Goal: Information Seeking & Learning: Understand process/instructions

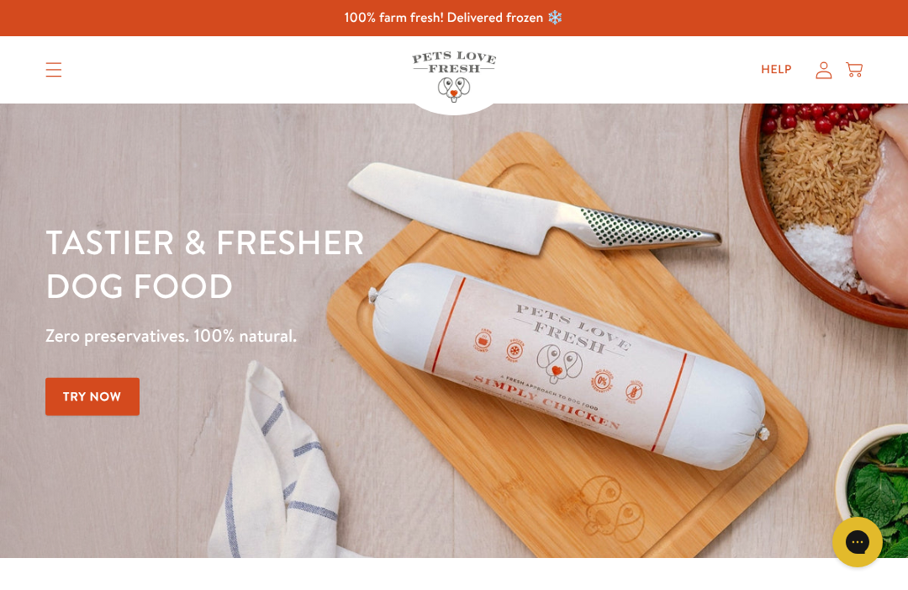
click at [103, 394] on link "Try Now" at bounding box center [92, 397] width 94 height 38
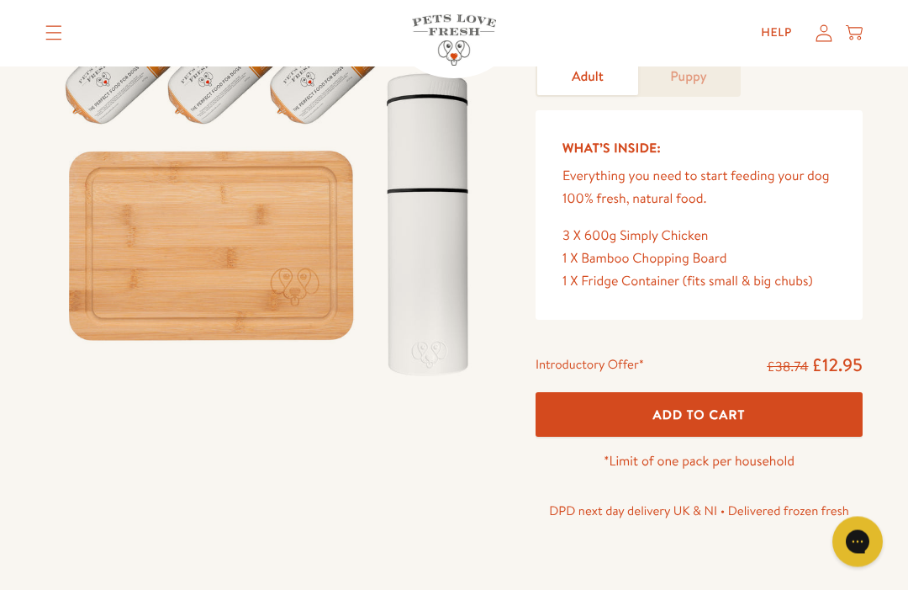
scroll to position [198, 0]
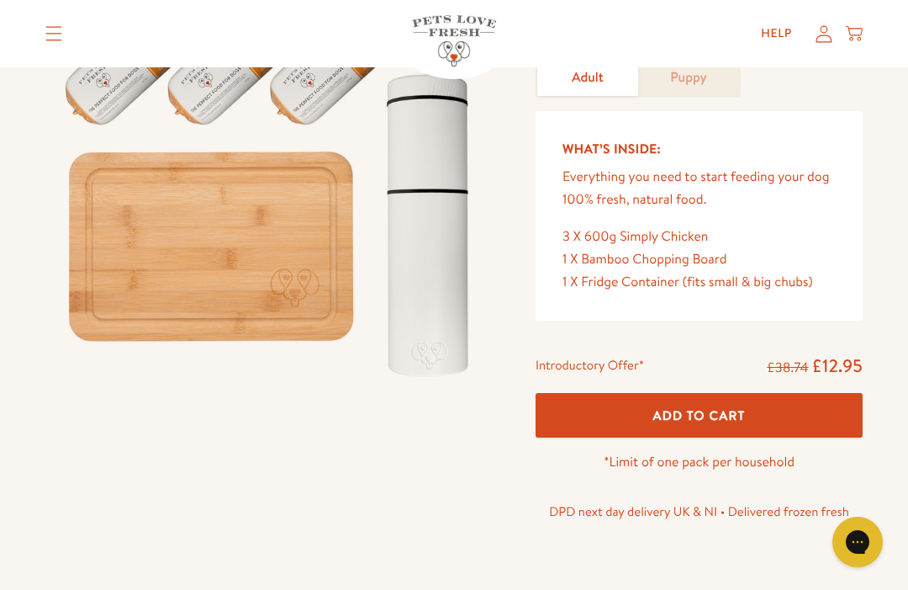
click at [706, 418] on span "Add To Cart" at bounding box center [699, 415] width 93 height 18
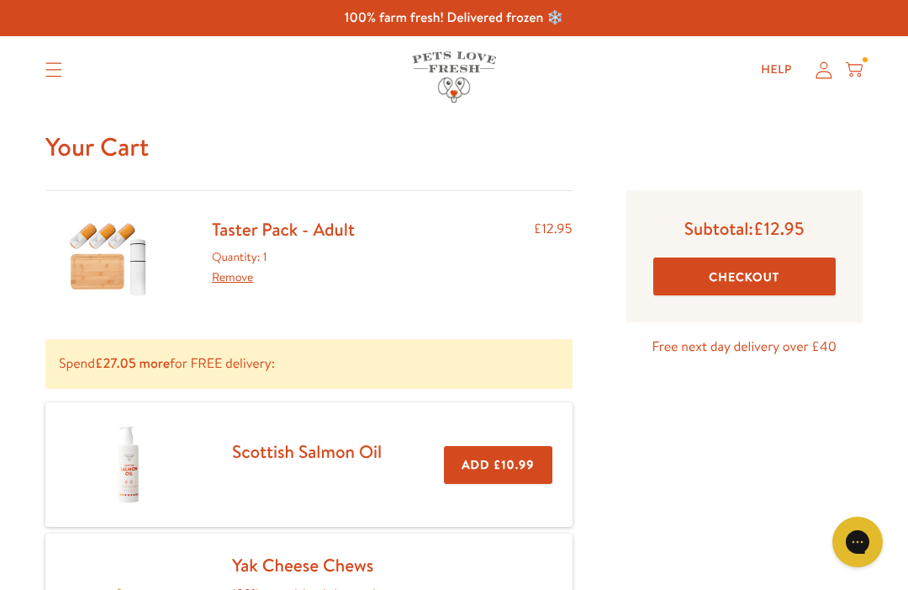
click at [759, 279] on button "Checkout" at bounding box center [744, 276] width 182 height 38
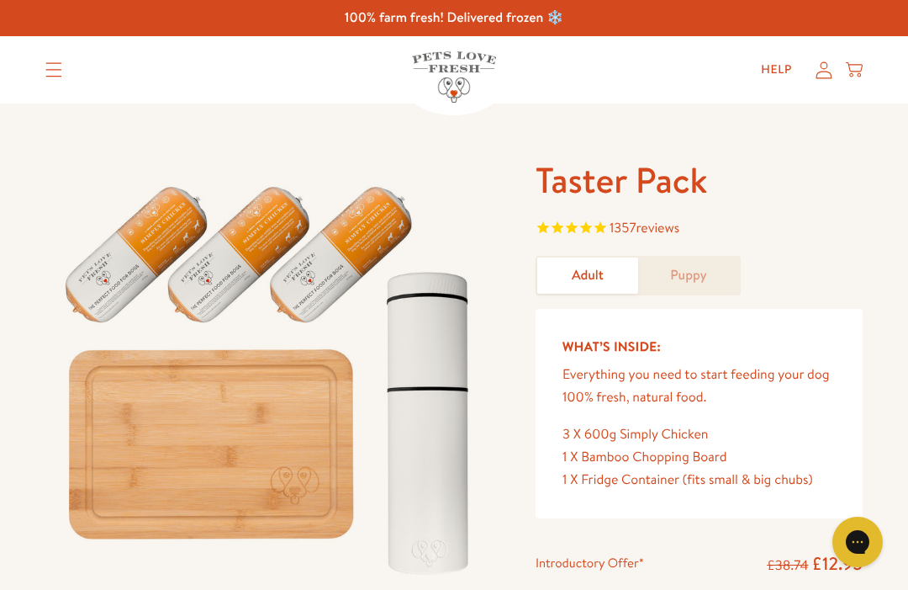
click at [438, 10] on div "100% farm fresh! Delivered frozen ❄️" at bounding box center [454, 18] width 908 height 36
click at [42, 71] on summary "Translation missing: en.sections.header.menu" at bounding box center [54, 70] width 44 height 42
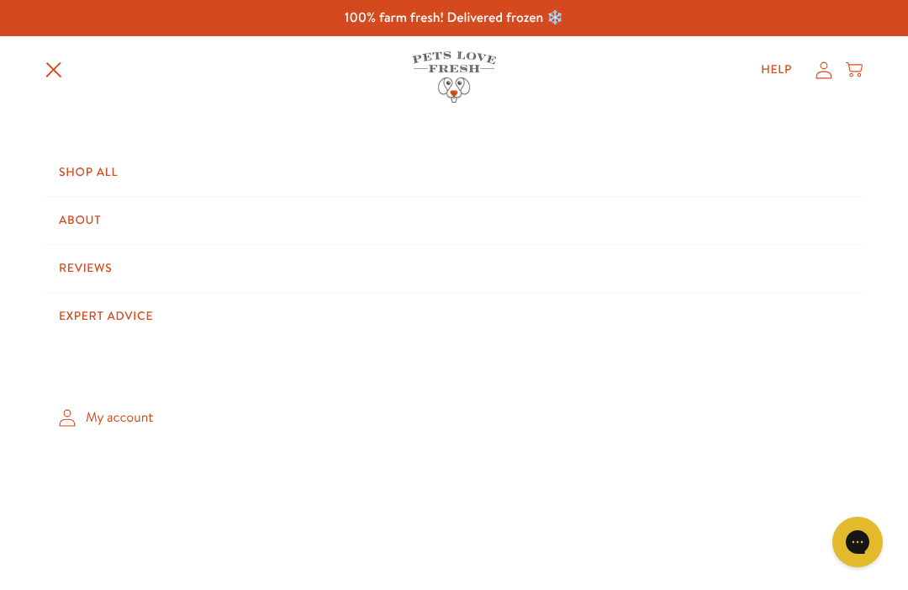
click at [60, 174] on link "Shop All" at bounding box center [453, 172] width 817 height 47
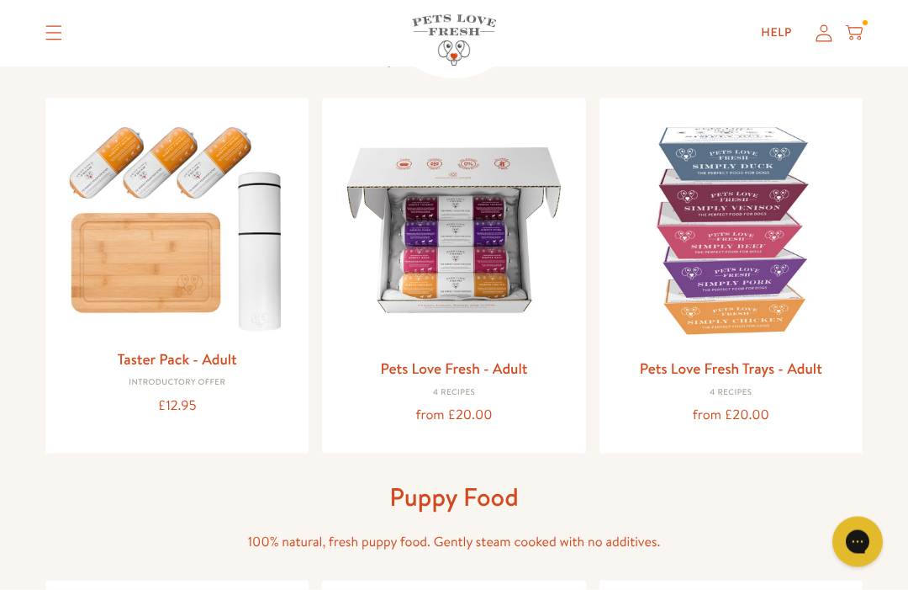
scroll to position [159, 0]
click at [466, 395] on div "Pets Love Fresh - Adult 4 Recipes from £20.00" at bounding box center [454, 390] width 236 height 71
click at [489, 256] on img at bounding box center [454, 229] width 236 height 236
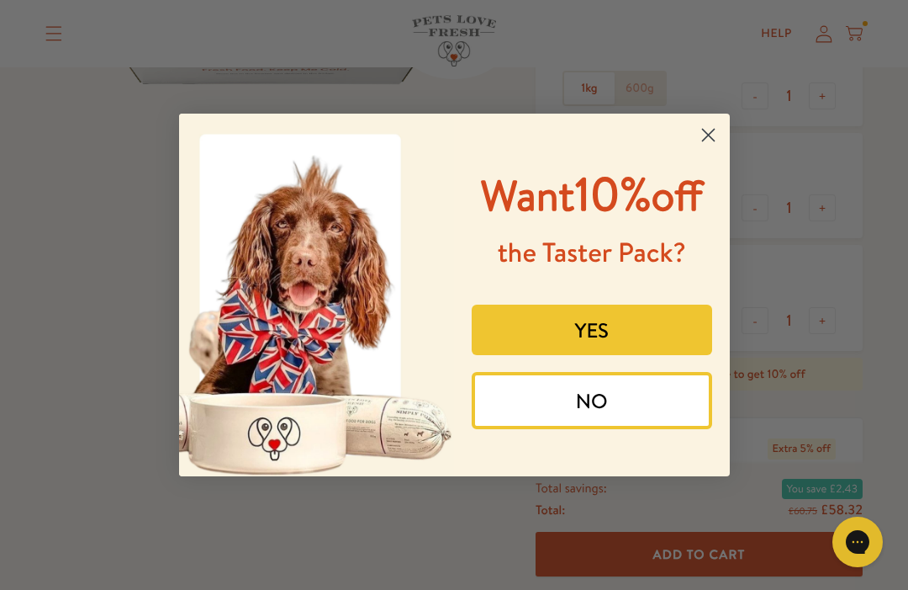
scroll to position [463, 0]
click at [599, 355] on button "YES" at bounding box center [592, 329] width 241 height 50
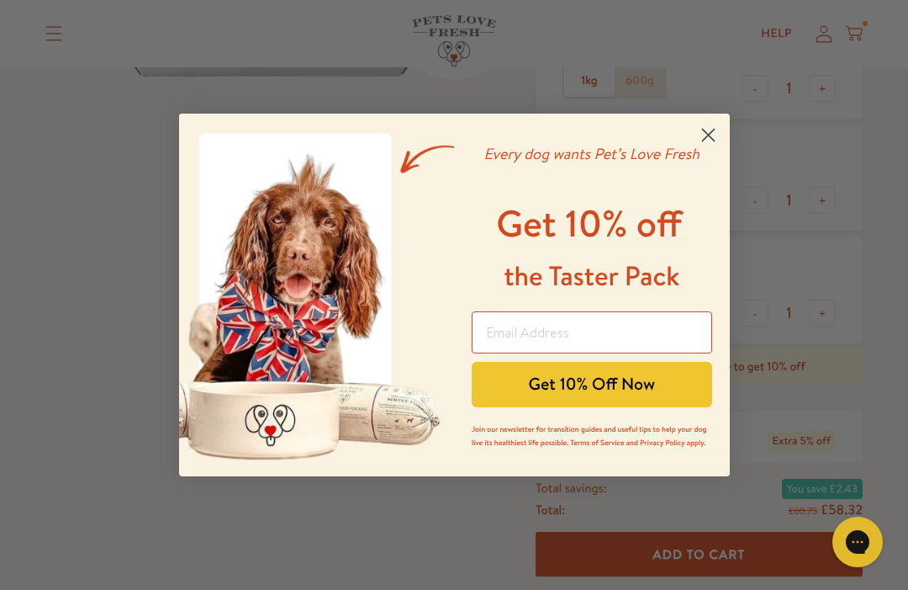
click at [585, 353] on input "Email Address" at bounding box center [592, 332] width 241 height 42
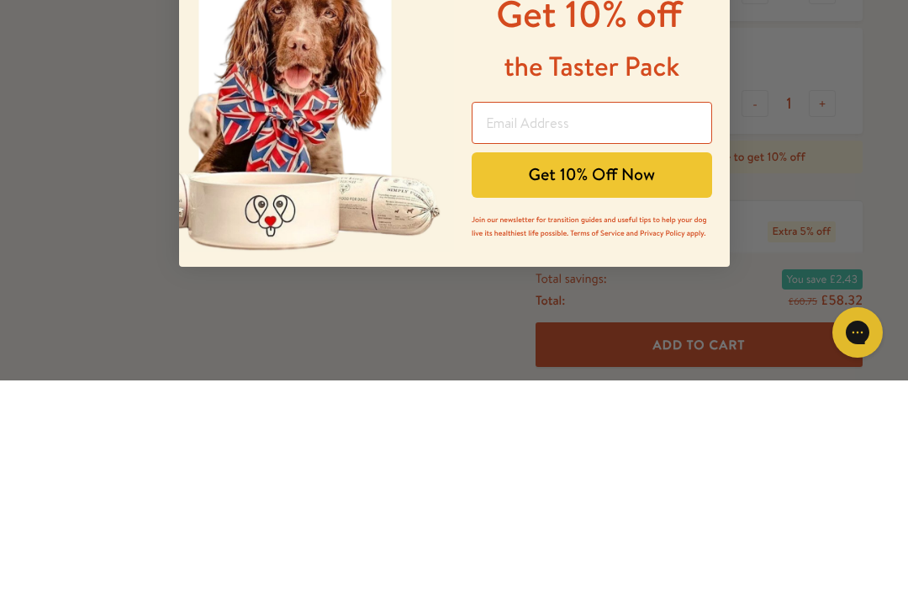
type input "janben63@hotmail.com"
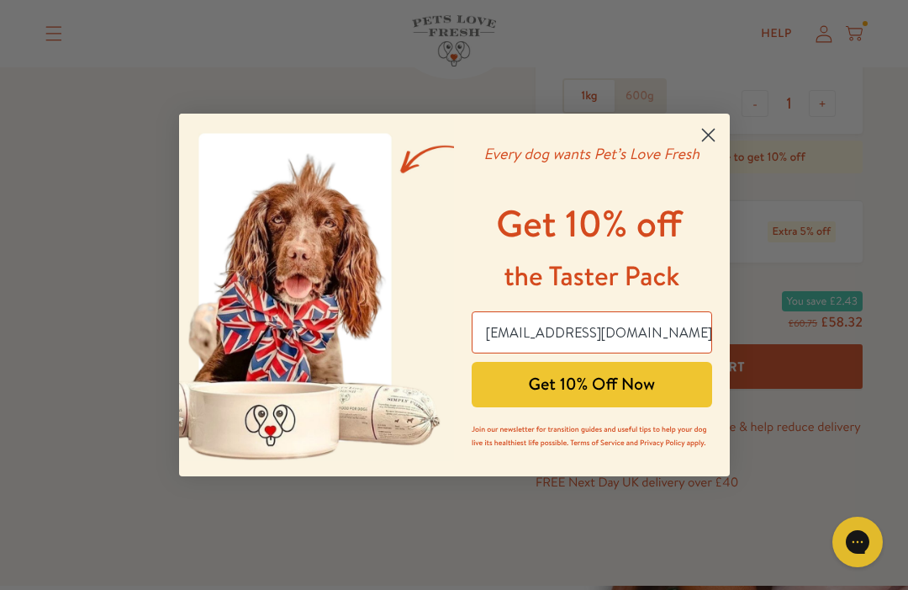
click at [605, 407] on button "Get 10% Off Now" at bounding box center [592, 384] width 241 height 45
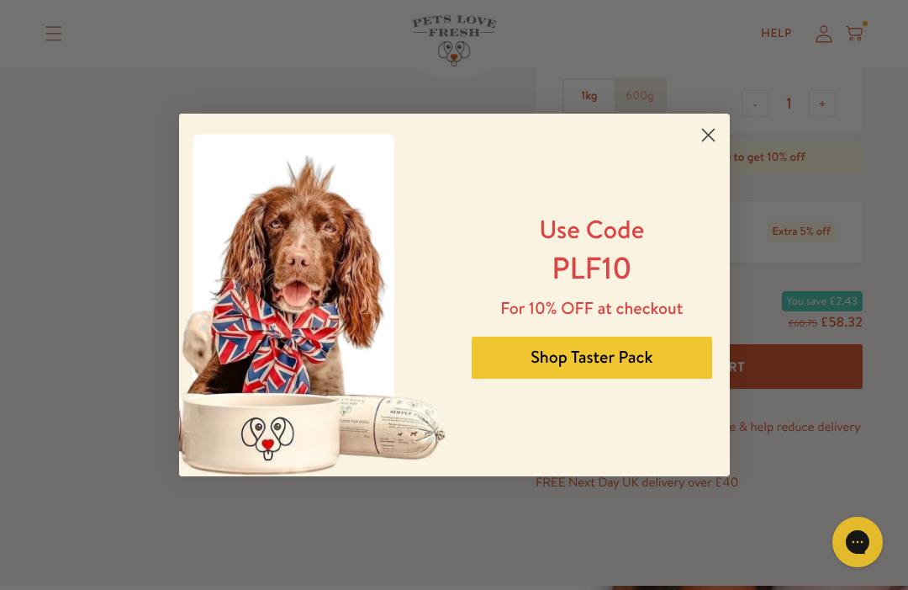
click at [623, 378] on button "Shop Taster Pack" at bounding box center [592, 357] width 241 height 42
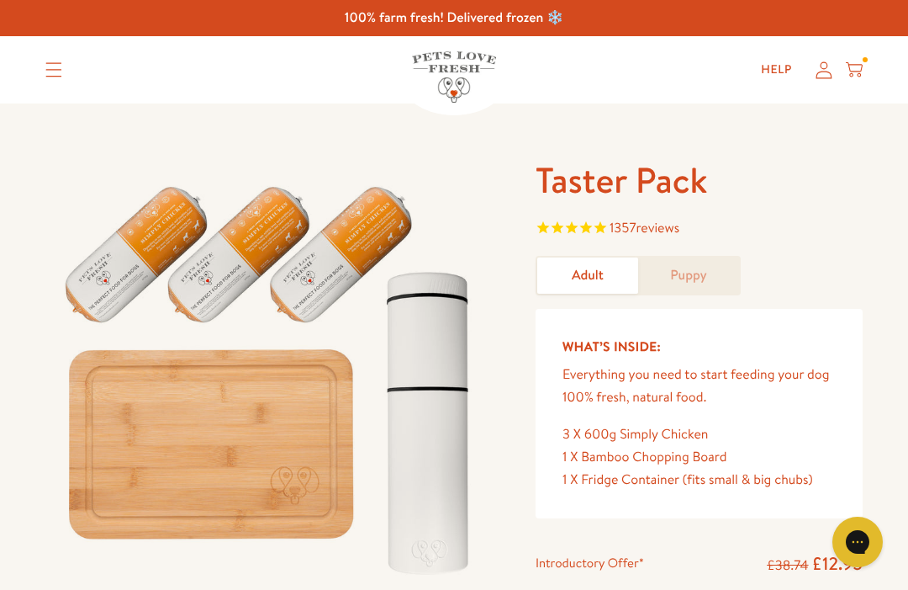
click at [859, 76] on icon at bounding box center [854, 70] width 17 height 19
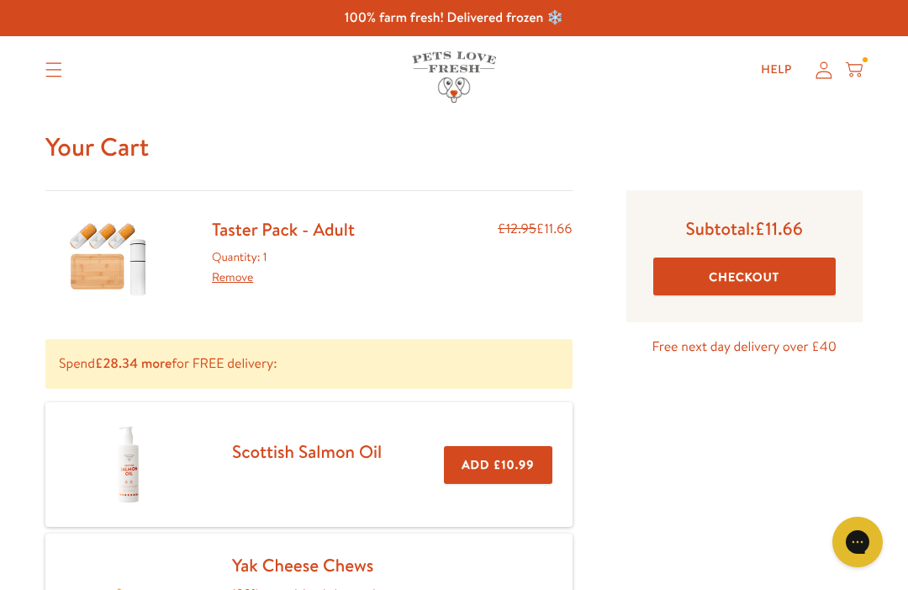
click at [50, 59] on summary "Translation missing: en.sections.header.menu" at bounding box center [54, 70] width 44 height 42
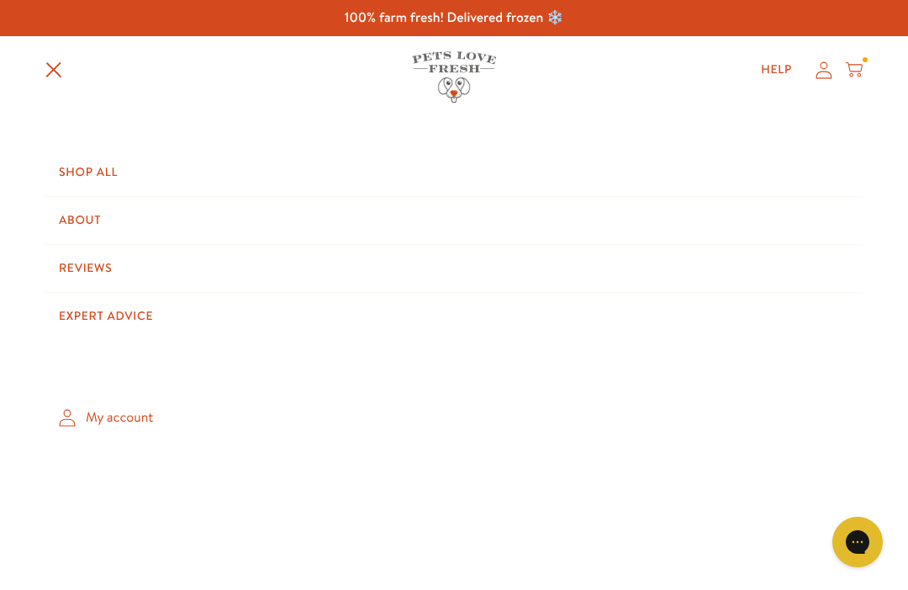
click at [70, 178] on link "Shop All" at bounding box center [453, 172] width 817 height 47
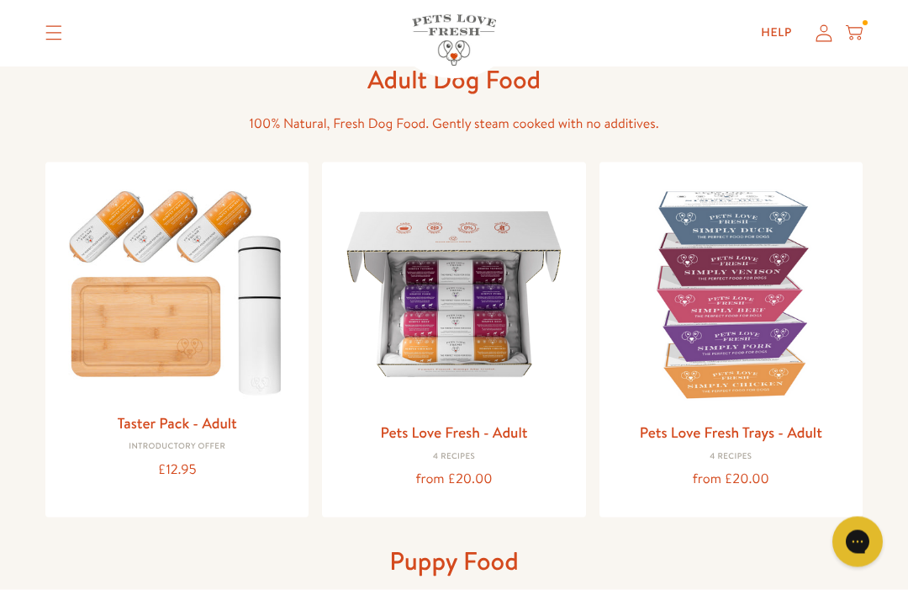
scroll to position [95, 0]
click at [459, 318] on img at bounding box center [454, 293] width 236 height 236
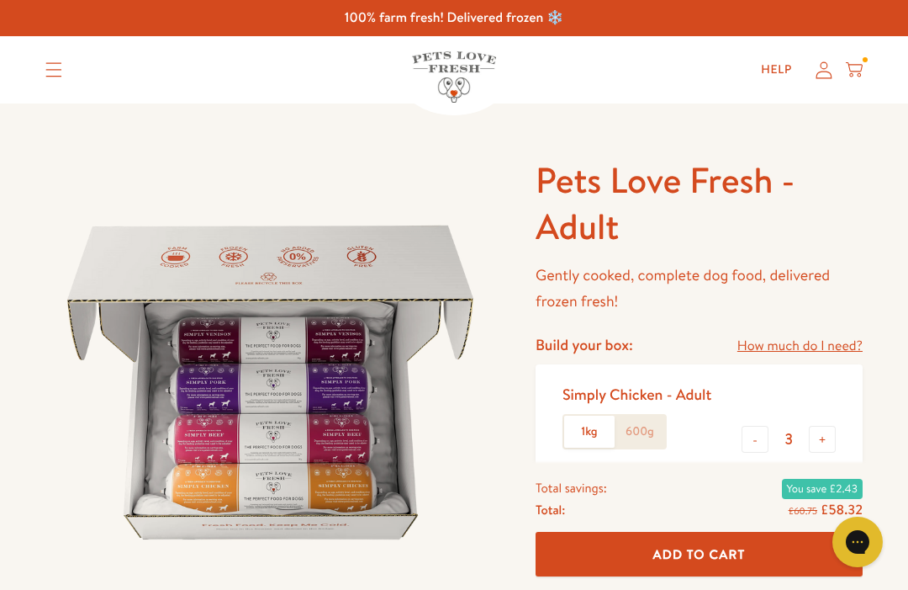
click at [853, 77] on icon at bounding box center [854, 70] width 17 height 19
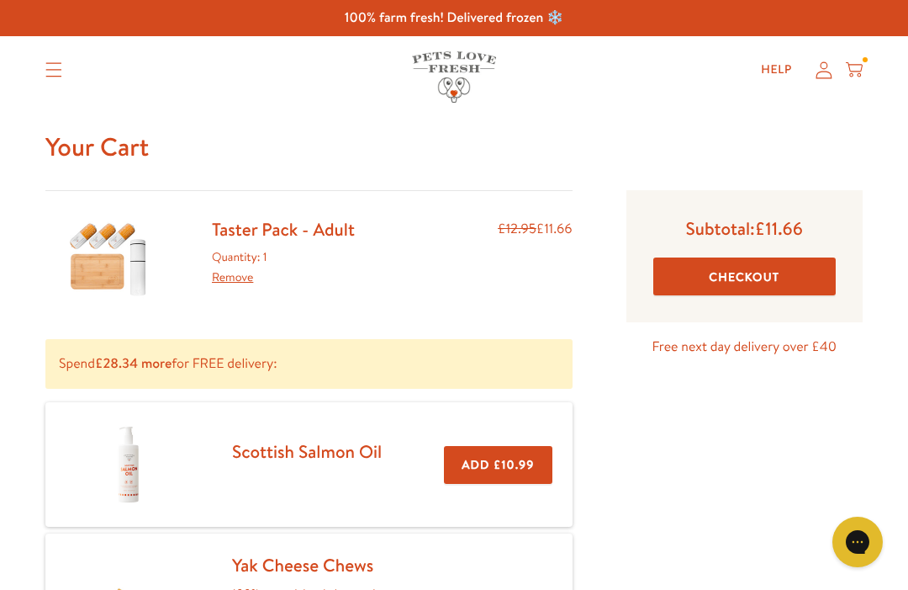
click at [233, 279] on link "Remove" at bounding box center [232, 276] width 41 height 17
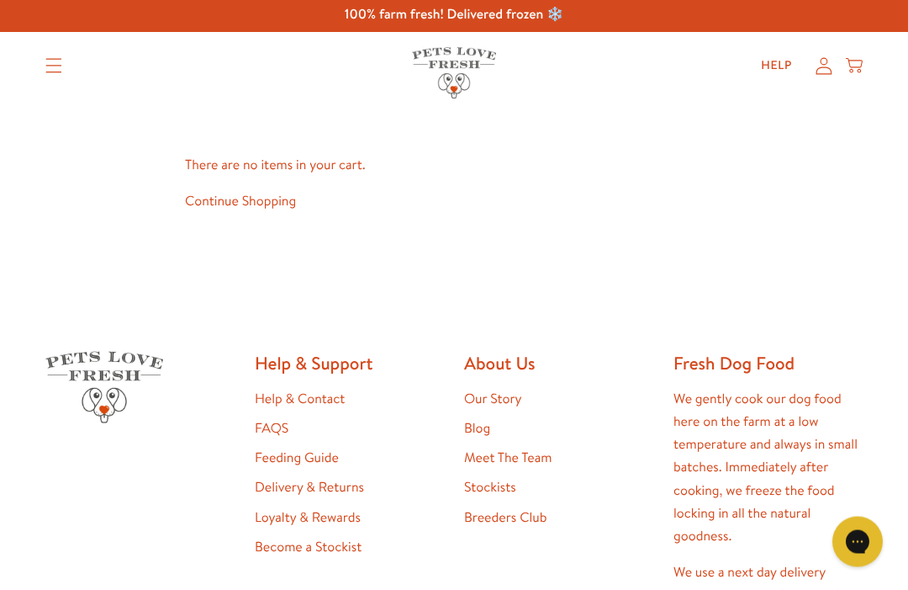
scroll to position [4, 0]
click at [321, 458] on link "Feeding Guide" at bounding box center [297, 456] width 84 height 19
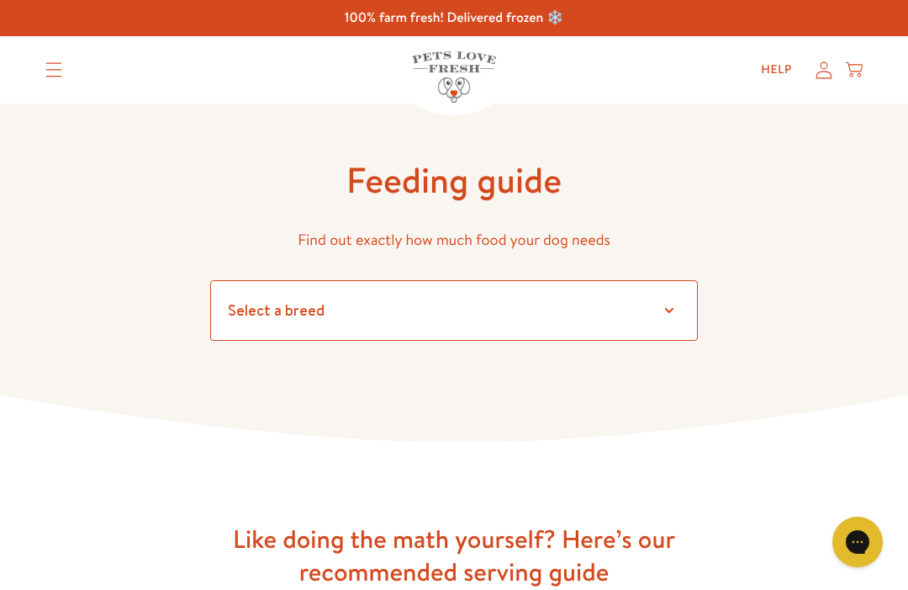
click at [676, 314] on select "Select a breed Affenpinscher Afghan hound Airedale terrier Akita Alaskan Malamu…" at bounding box center [454, 310] width 488 height 61
select select "30"
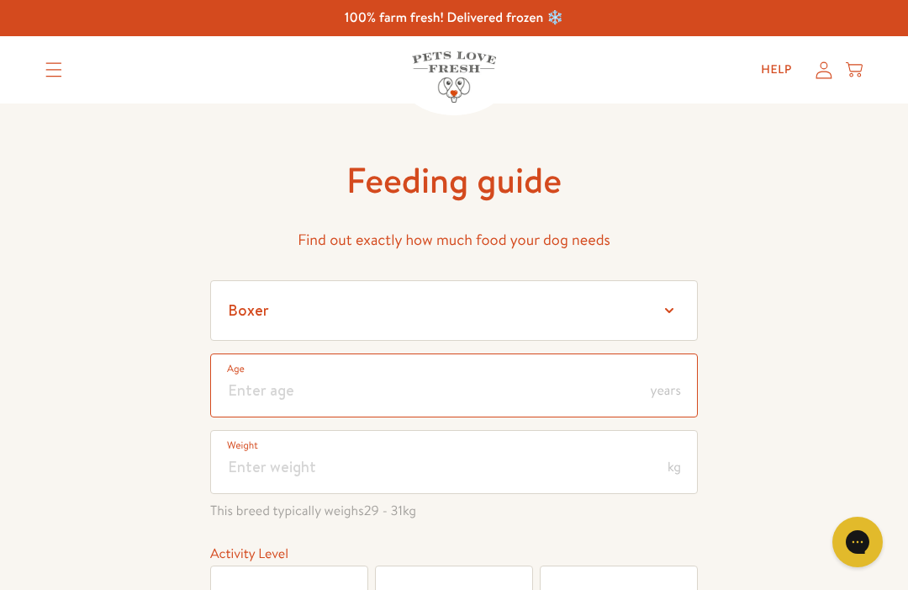
click at [592, 380] on input "number" at bounding box center [454, 385] width 488 height 64
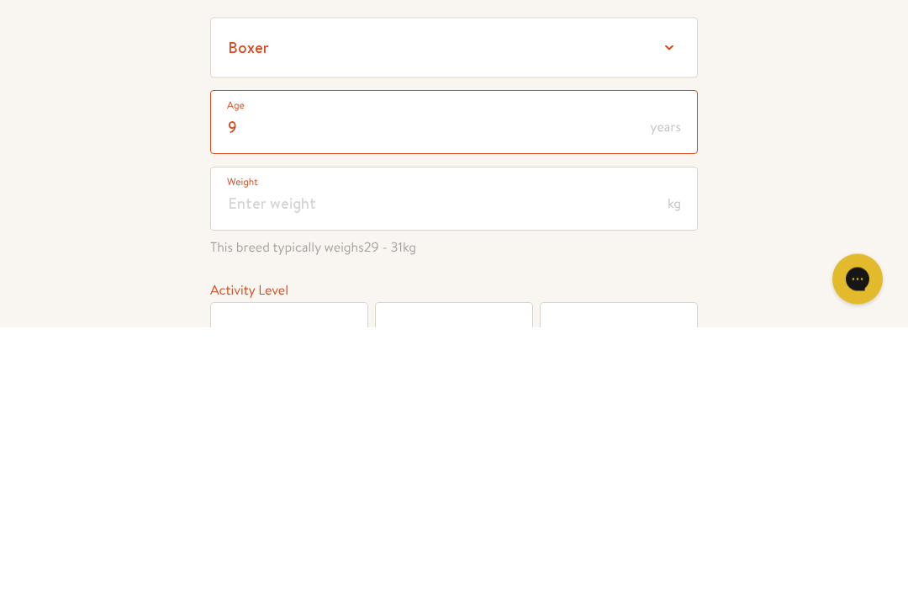
type input "9"
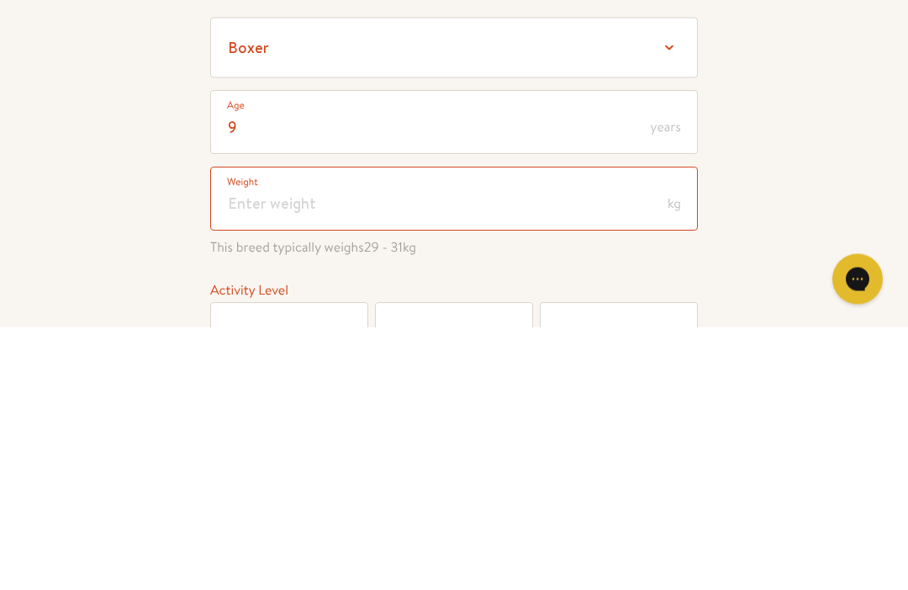
click at [294, 430] on input "number" at bounding box center [454, 462] width 488 height 64
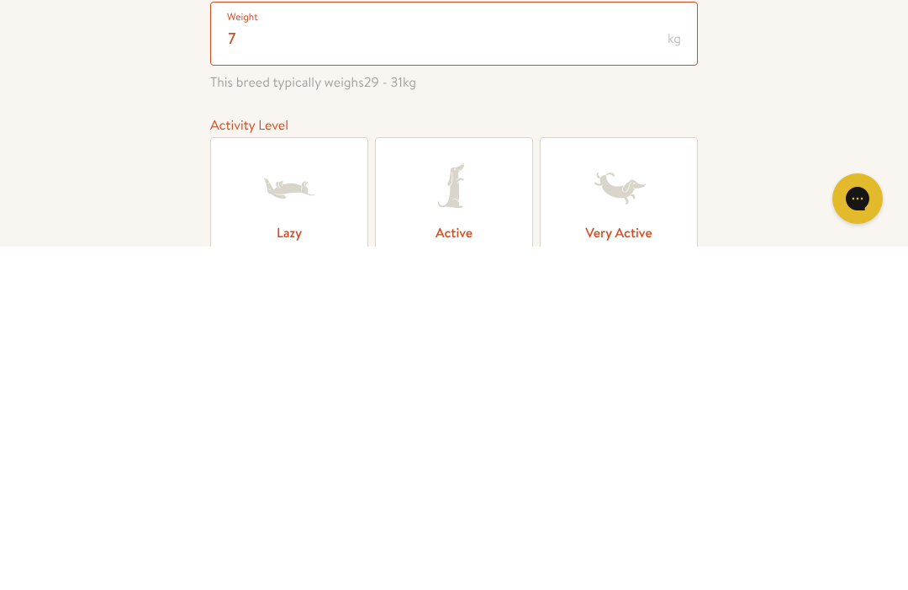
scroll to position [91, 0]
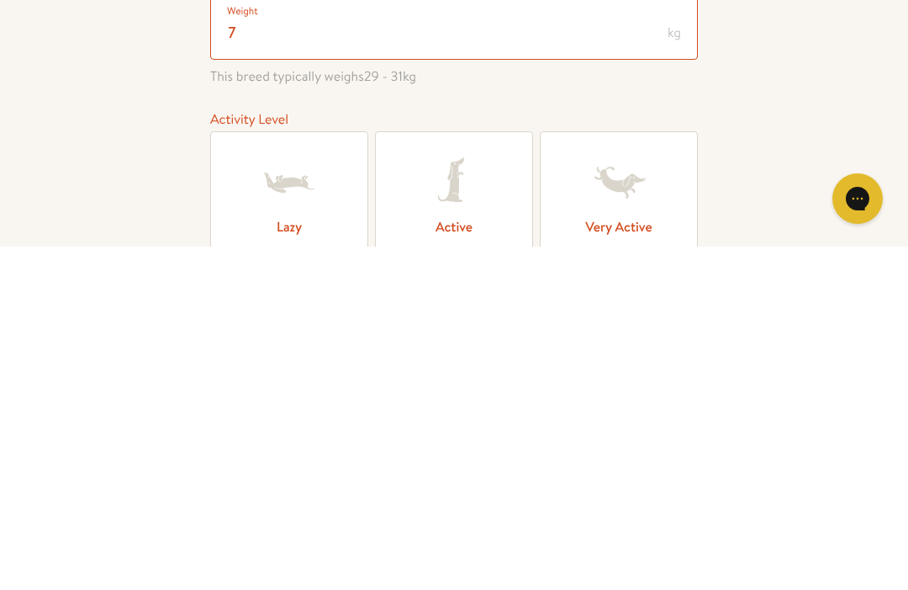
type input "7"
click at [480, 474] on label "Active" at bounding box center [454, 536] width 158 height 125
click at [0, 0] on input "Active" at bounding box center [0, 0] width 0 height 0
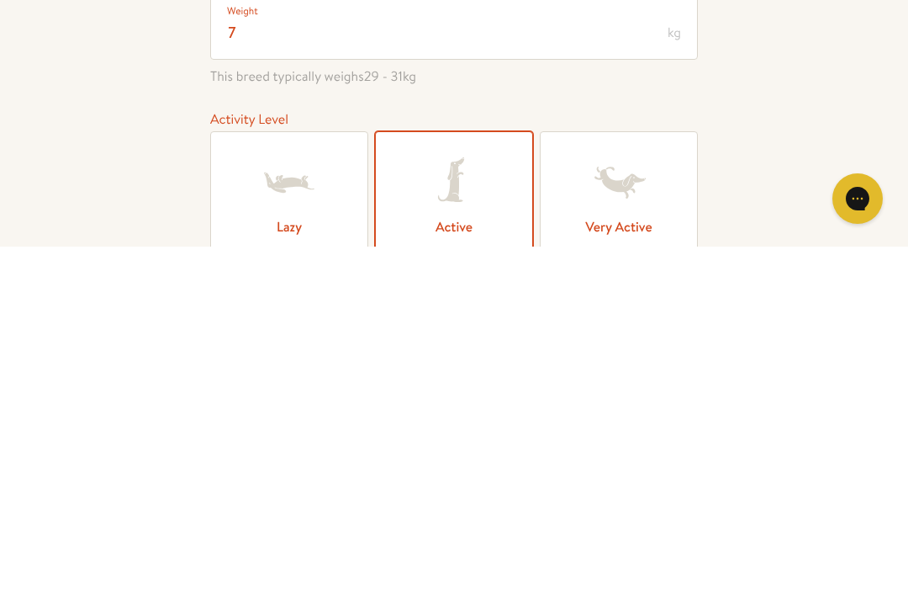
scroll to position [435, 0]
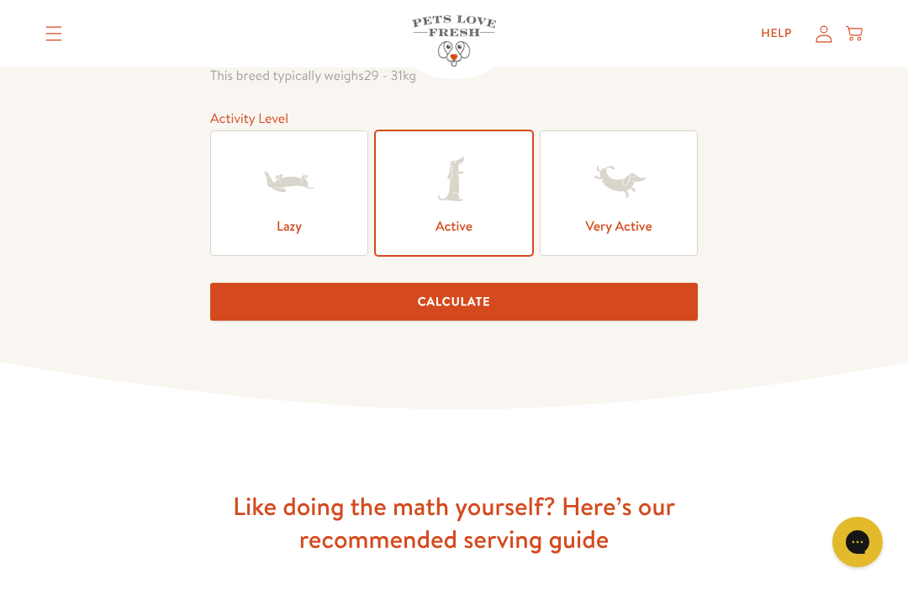
click at [454, 302] on button "Calculate" at bounding box center [454, 302] width 488 height 38
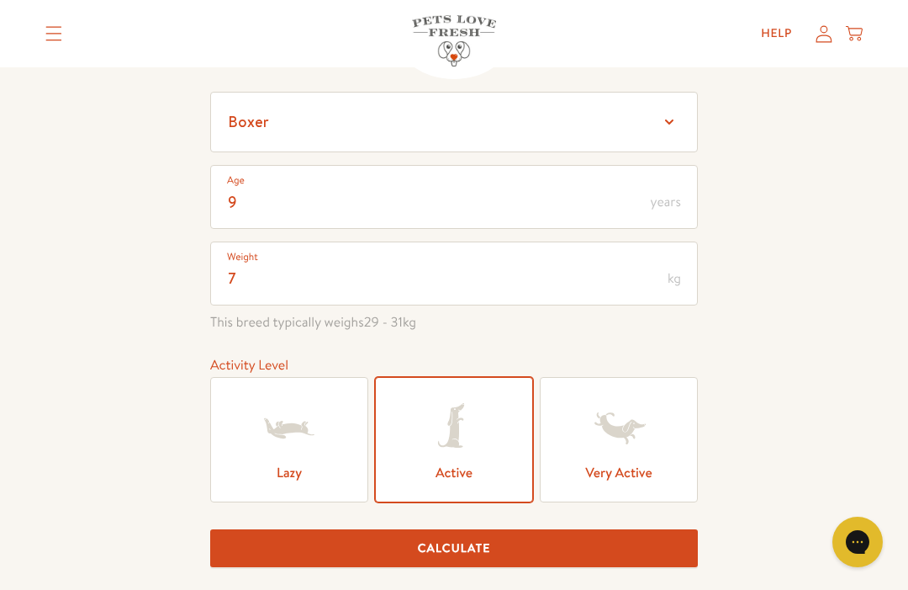
scroll to position [0, 0]
